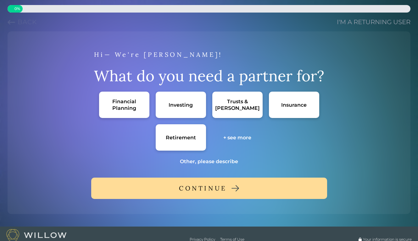
click at [161, 108] on div "Investing" at bounding box center [181, 105] width 50 height 26
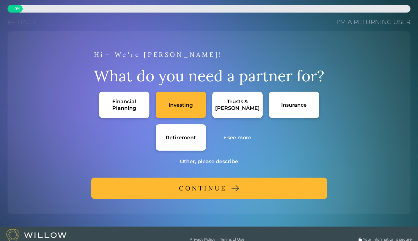
click at [126, 193] on button "CONTINUE" at bounding box center [209, 188] width 236 height 21
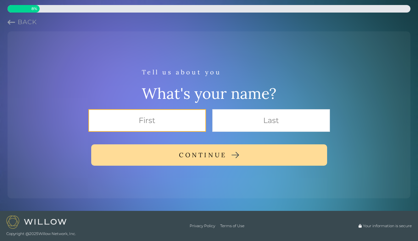
click at [132, 120] on input "text" at bounding box center [147, 120] width 118 height 23
type input "[PERSON_NAME]"
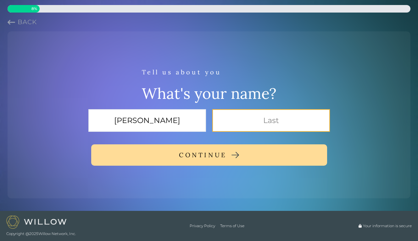
type input "[PERSON_NAME]"
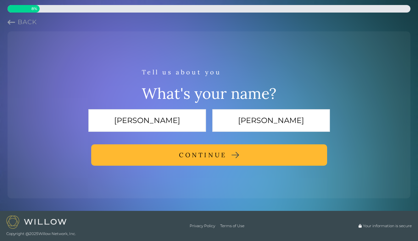
click at [145, 163] on button "CONTINUE" at bounding box center [209, 155] width 236 height 21
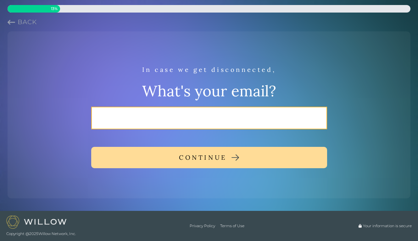
click at [119, 117] on input "email" at bounding box center [209, 118] width 236 height 23
type input "[PERSON_NAME][EMAIL_ADDRESS][PERSON_NAME][DOMAIN_NAME]"
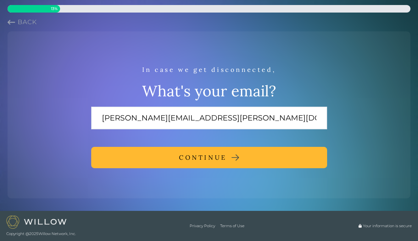
click at [140, 156] on button "CONTINUE" at bounding box center [209, 157] width 236 height 21
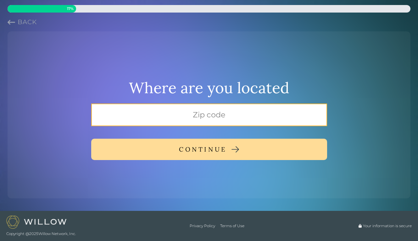
click at [159, 116] on input "text" at bounding box center [209, 115] width 236 height 23
type input "20009"
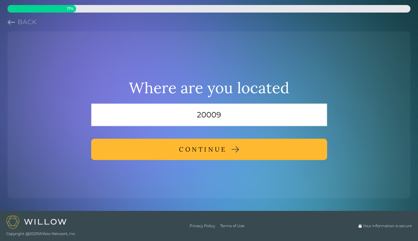
click at [201, 147] on div "CONTINUE" at bounding box center [203, 149] width 48 height 11
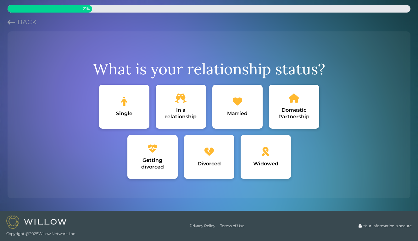
click at [128, 105] on div "Single" at bounding box center [124, 107] width 50 height 44
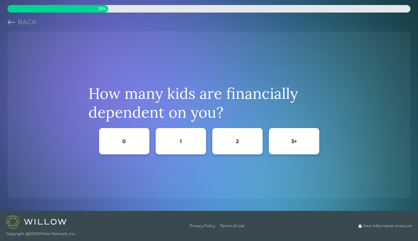
click at [125, 138] on div "0" at bounding box center [123, 141] width 3 height 7
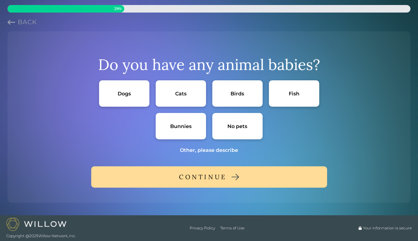
click at [187, 129] on div "Bunnies" at bounding box center [180, 126] width 21 height 7
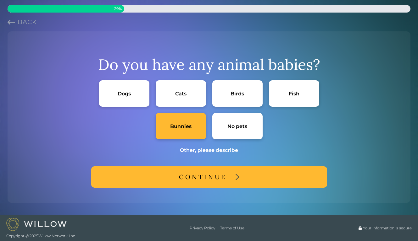
click at [184, 190] on div "Do you have any animal babies? Dogs Cats Birds Fish Bunnies No pets Other, plea…" at bounding box center [209, 117] width 398 height 162
click at [181, 183] on button "CONTINUE" at bounding box center [209, 177] width 236 height 21
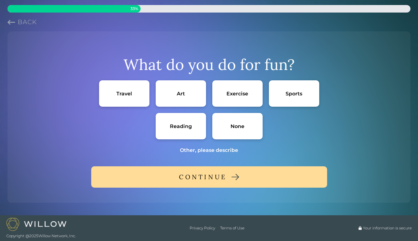
click at [168, 96] on div "Art" at bounding box center [181, 93] width 50 height 26
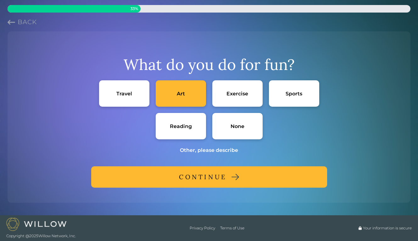
click at [224, 96] on div "Exercise" at bounding box center [237, 93] width 50 height 26
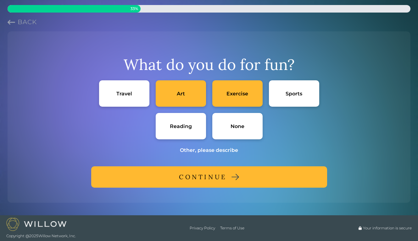
click at [282, 97] on div "Sports" at bounding box center [294, 93] width 50 height 26
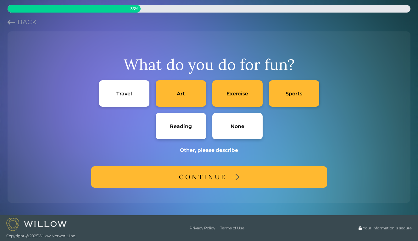
click at [184, 124] on div "Reading" at bounding box center [181, 126] width 22 height 7
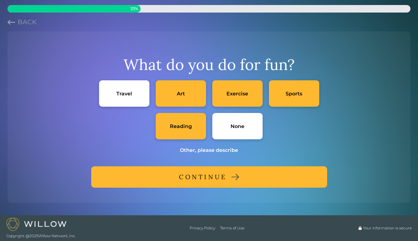
click at [165, 179] on button "CONTINUE" at bounding box center [209, 177] width 236 height 21
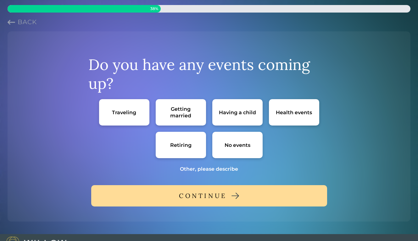
click at [229, 145] on div "No events" at bounding box center [237, 145] width 26 height 7
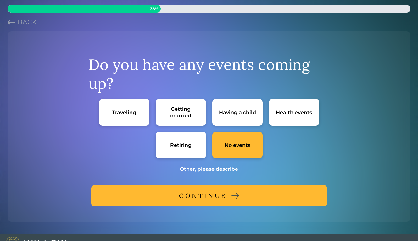
click at [169, 196] on button "CONTINUE" at bounding box center [209, 195] width 236 height 21
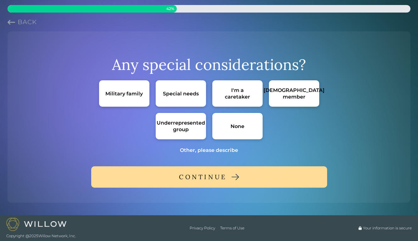
click at [226, 130] on div "None" at bounding box center [237, 126] width 50 height 26
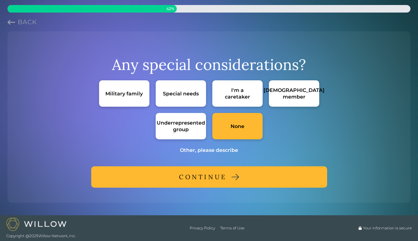
click at [253, 179] on button "CONTINUE" at bounding box center [209, 177] width 236 height 21
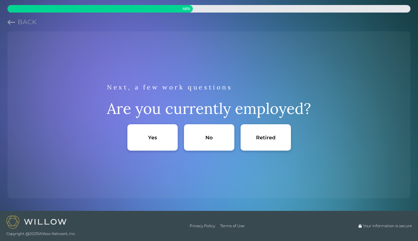
click at [162, 140] on div "Yes" at bounding box center [152, 137] width 50 height 26
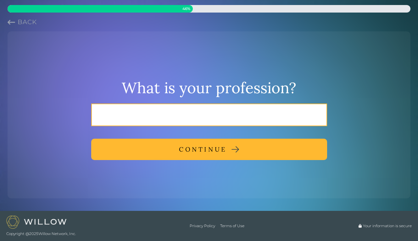
click at [218, 115] on input "text" at bounding box center [209, 115] width 236 height 23
type input "public relations"
click at [91, 139] on button "CONTINUE" at bounding box center [209, 149] width 236 height 21
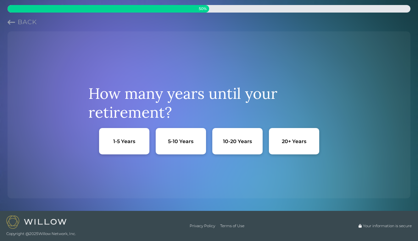
click at [305, 146] on div "20+ Years" at bounding box center [294, 141] width 50 height 26
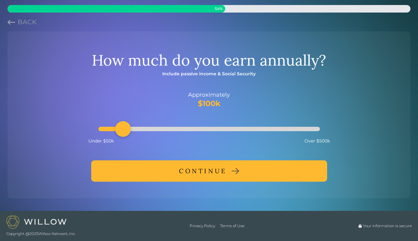
drag, startPoint x: 151, startPoint y: 125, endPoint x: 124, endPoint y: 123, distance: 26.8
click at [124, 123] on div "Accessibility label" at bounding box center [123, 129] width 16 height 16
click at [130, 173] on button "CONTINUE" at bounding box center [209, 171] width 236 height 21
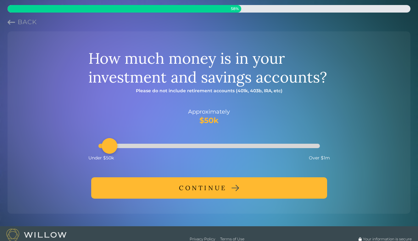
drag, startPoint x: 116, startPoint y: 149, endPoint x: 107, endPoint y: 147, distance: 8.8
click at [107, 147] on div "Accessibility label" at bounding box center [110, 146] width 16 height 16
drag, startPoint x: 105, startPoint y: 141, endPoint x: 101, endPoint y: 141, distance: 4.4
click at [101, 141] on div "Accessibility label" at bounding box center [99, 146] width 16 height 16
click at [145, 195] on button "CONTINUE" at bounding box center [209, 188] width 236 height 21
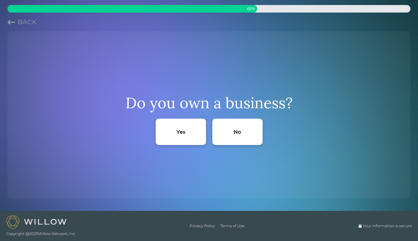
click at [227, 144] on div "No" at bounding box center [237, 132] width 50 height 26
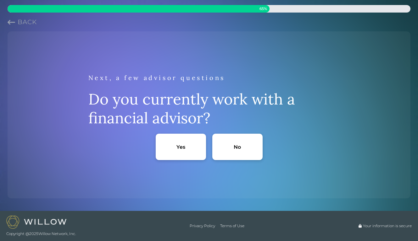
click at [232, 148] on div "No" at bounding box center [237, 147] width 50 height 26
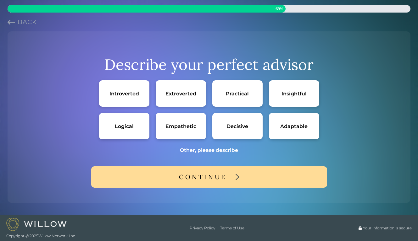
click at [238, 95] on div "Practical" at bounding box center [237, 94] width 23 height 7
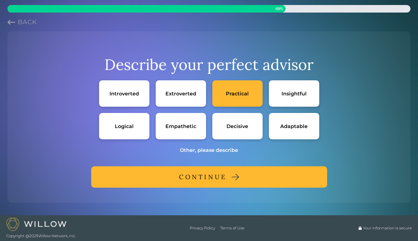
click at [176, 128] on div "Empathetic" at bounding box center [180, 126] width 31 height 7
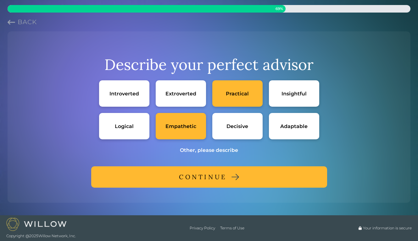
click at [125, 121] on div "Logical" at bounding box center [124, 126] width 50 height 26
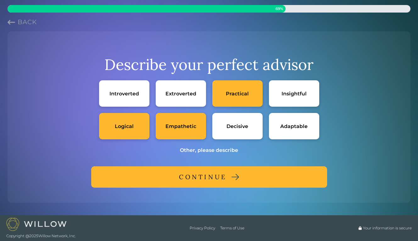
click at [215, 129] on div "Decisive" at bounding box center [237, 126] width 50 height 26
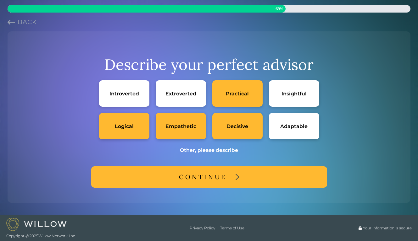
click at [195, 167] on button "CONTINUE" at bounding box center [209, 177] width 236 height 21
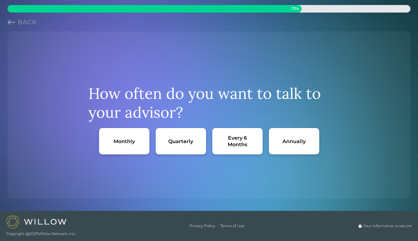
click at [192, 173] on div "How often do you want to talk to your advisor? Monthly Quarterly Every 6 Months…" at bounding box center [209, 114] width 398 height 157
click at [155, 149] on div "Monthly Quarterly Every 6 Months Annually" at bounding box center [209, 141] width 220 height 26
click at [159, 152] on div "Quarterly" at bounding box center [181, 141] width 50 height 26
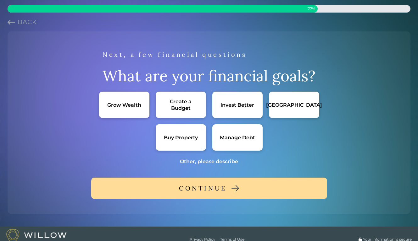
click at [118, 104] on div "Grow Wealth" at bounding box center [124, 105] width 34 height 7
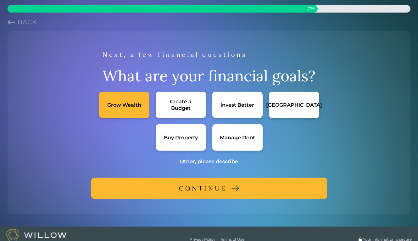
click at [224, 111] on div "Invest Better" at bounding box center [237, 105] width 50 height 26
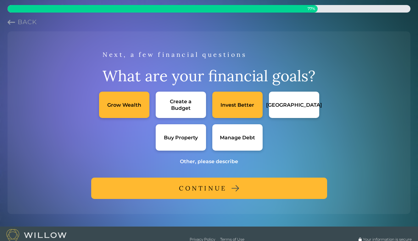
click at [192, 135] on div "Buy Property" at bounding box center [181, 138] width 34 height 7
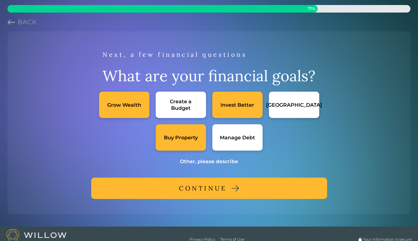
click at [172, 190] on button "CONTINUE" at bounding box center [209, 188] width 236 height 21
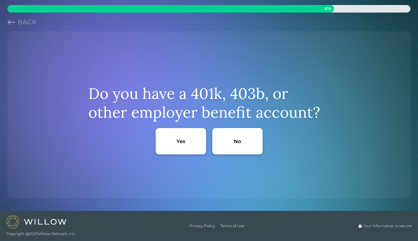
click at [199, 135] on div "Yes" at bounding box center [181, 141] width 50 height 26
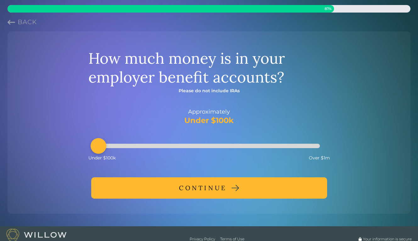
drag, startPoint x: 130, startPoint y: 147, endPoint x: 100, endPoint y: 141, distance: 30.6
click at [100, 141] on div "Accessibility label" at bounding box center [99, 146] width 16 height 16
click at [131, 187] on button "CONTINUE" at bounding box center [209, 188] width 236 height 21
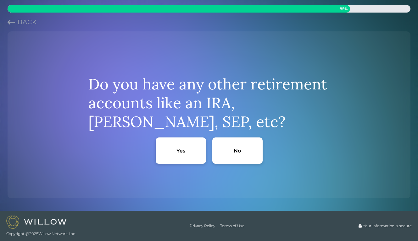
click at [232, 154] on div "No" at bounding box center [237, 151] width 50 height 26
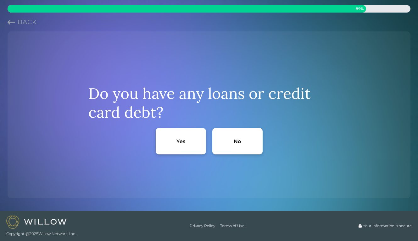
click at [232, 154] on div "No" at bounding box center [237, 141] width 50 height 26
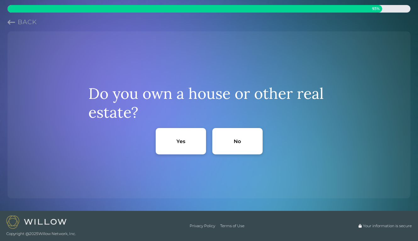
click at [232, 154] on div "No" at bounding box center [237, 141] width 50 height 26
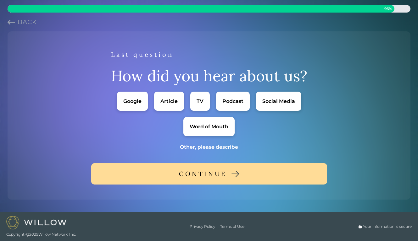
click at [145, 107] on div "Google" at bounding box center [132, 101] width 31 height 19
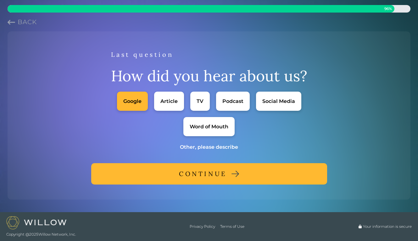
click at [208, 184] on button "CONTINUE" at bounding box center [209, 173] width 236 height 21
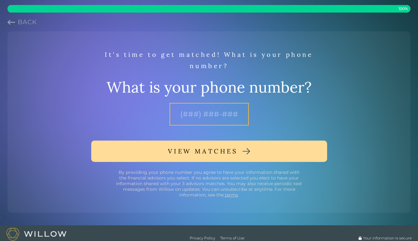
click at [189, 115] on input "text" at bounding box center [208, 114] width 79 height 23
click at [16, 25] on button "Back" at bounding box center [22, 22] width 29 height 9
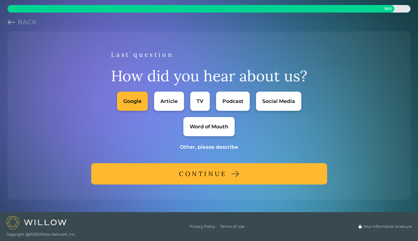
click at [16, 25] on button "Back" at bounding box center [22, 22] width 29 height 9
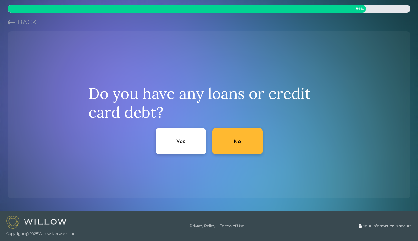
click at [16, 25] on button "Back" at bounding box center [22, 22] width 29 height 9
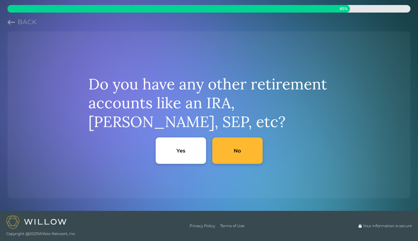
click at [16, 25] on button "Back" at bounding box center [22, 22] width 29 height 9
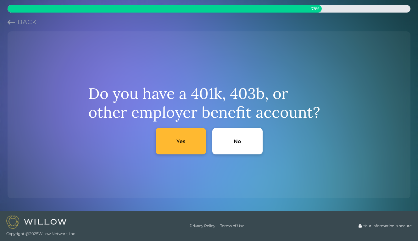
click at [16, 25] on button "Back" at bounding box center [22, 22] width 29 height 9
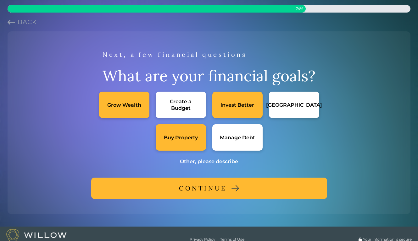
click at [16, 25] on button "Back" at bounding box center [22, 22] width 29 height 9
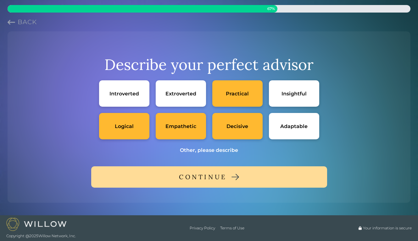
click at [16, 25] on button "Back" at bounding box center [22, 22] width 29 height 9
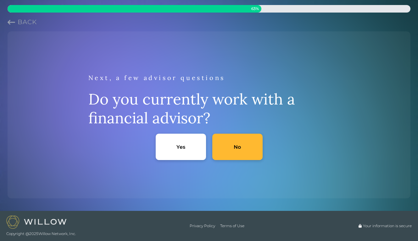
click at [16, 25] on button "Back" at bounding box center [22, 22] width 29 height 9
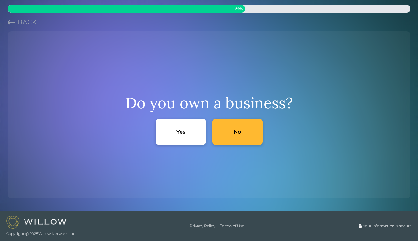
click at [16, 25] on button "Back" at bounding box center [22, 22] width 29 height 9
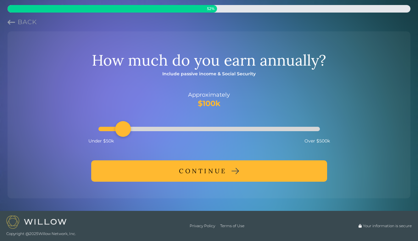
click at [16, 25] on button "Back" at bounding box center [22, 22] width 29 height 9
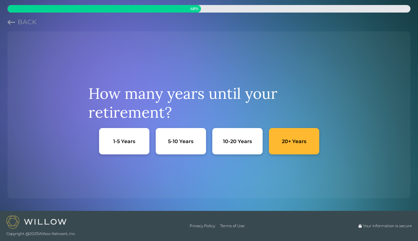
click at [16, 25] on button "Back" at bounding box center [22, 22] width 29 height 9
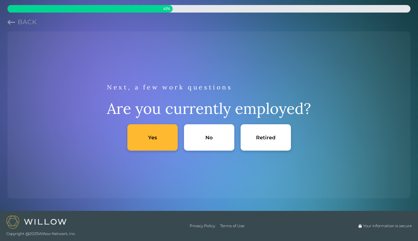
click at [16, 25] on button "Back" at bounding box center [22, 22] width 29 height 9
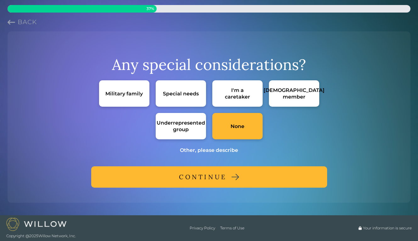
click at [16, 25] on button "Back" at bounding box center [22, 22] width 29 height 9
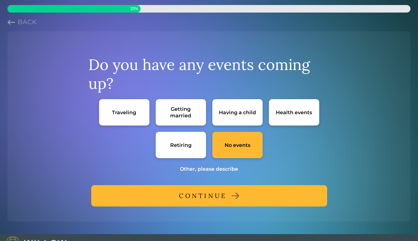
click at [16, 25] on button "Back" at bounding box center [22, 22] width 29 height 9
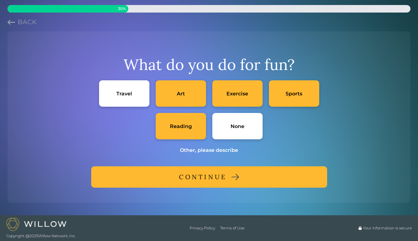
click at [16, 25] on button "Back" at bounding box center [22, 22] width 29 height 9
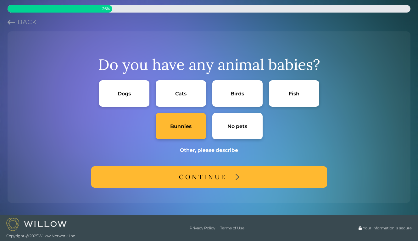
click at [16, 25] on button "Back" at bounding box center [22, 22] width 29 height 9
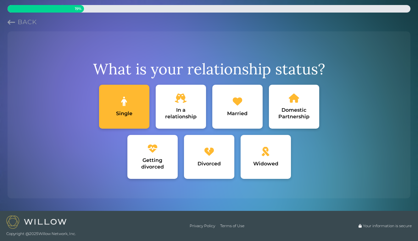
click at [16, 25] on button "Back" at bounding box center [22, 22] width 29 height 9
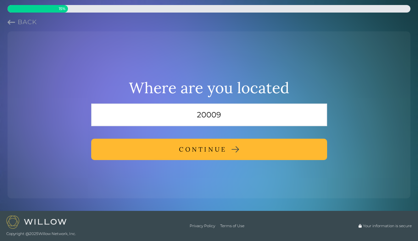
click at [16, 25] on button "Back" at bounding box center [22, 22] width 29 height 9
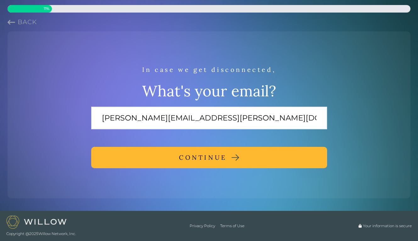
click at [16, 25] on button "Back" at bounding box center [22, 22] width 29 height 9
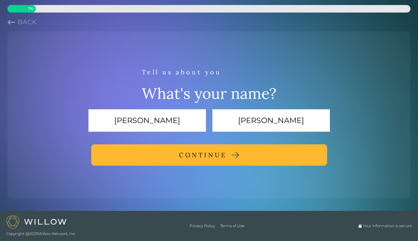
click at [16, 25] on button "Back" at bounding box center [22, 22] width 29 height 9
